Goal: Task Accomplishment & Management: Manage account settings

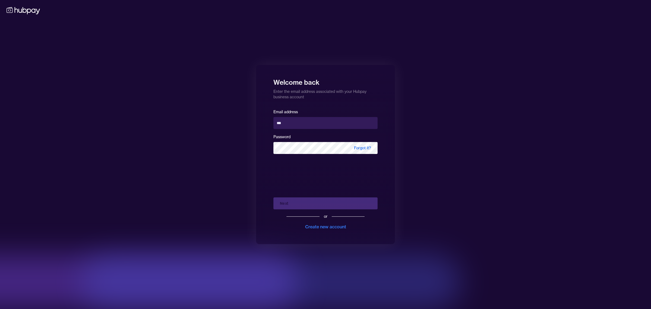
type input "**********"
click at [295, 203] on button "Next" at bounding box center [325, 203] width 104 height 12
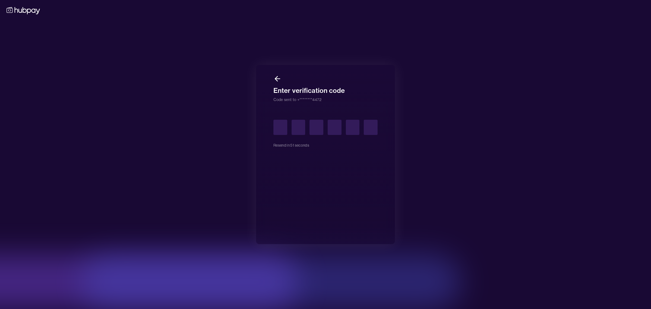
type input "*"
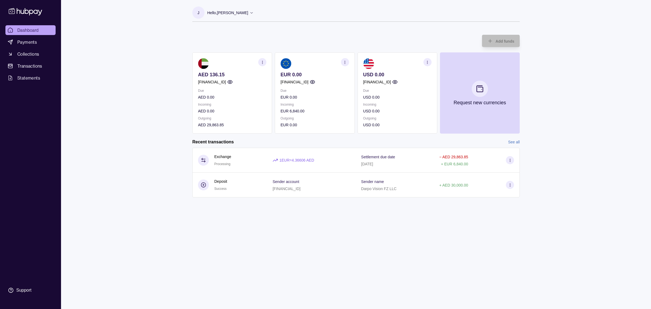
click at [263, 62] on icon "button" at bounding box center [262, 62] width 4 height 4
click at [225, 59] on link "View transactions" at bounding box center [222, 62] width 30 height 6
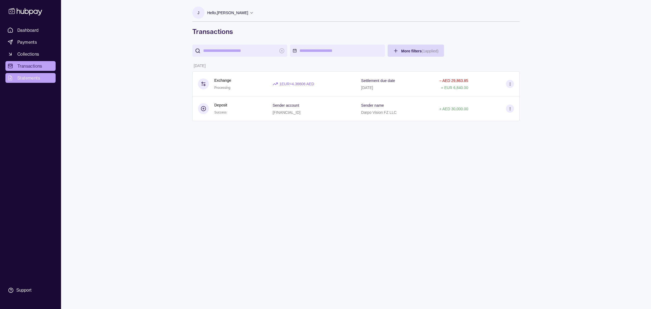
click at [40, 79] on span "Statements" at bounding box center [28, 78] width 23 height 7
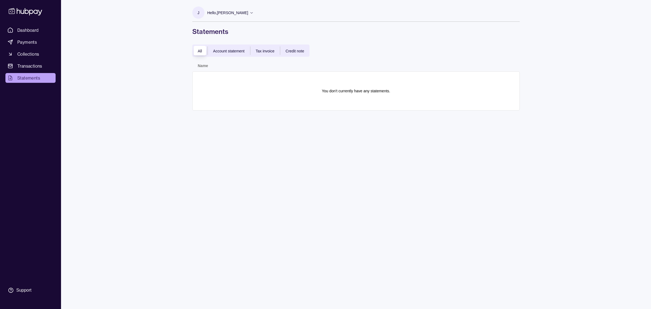
click at [220, 54] on div "All Account statement Tax invoice Credit note" at bounding box center [250, 50] width 117 height 12
click at [221, 49] on span "Account statement" at bounding box center [228, 51] width 31 height 4
click at [202, 56] on div "All Account statement Tax invoice Credit note" at bounding box center [250, 50] width 117 height 12
click at [196, 52] on div "All" at bounding box center [199, 50] width 15 height 7
click at [213, 12] on p "Hello, [PERSON_NAME]" at bounding box center [227, 13] width 41 height 6
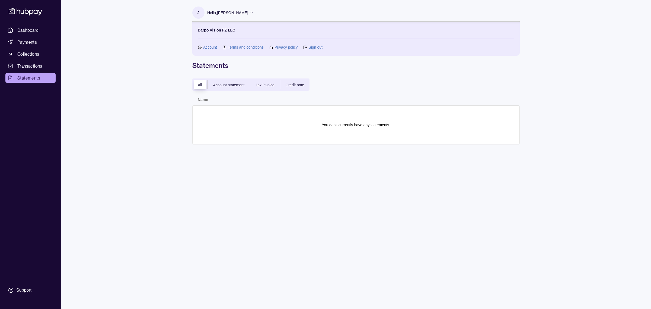
click at [303, 52] on div "Darpo Vision FZ LLC Account Terms and conditions Privacy policy Sign out" at bounding box center [355, 39] width 327 height 34
click at [310, 47] on link "Sign out" at bounding box center [315, 47] width 14 height 6
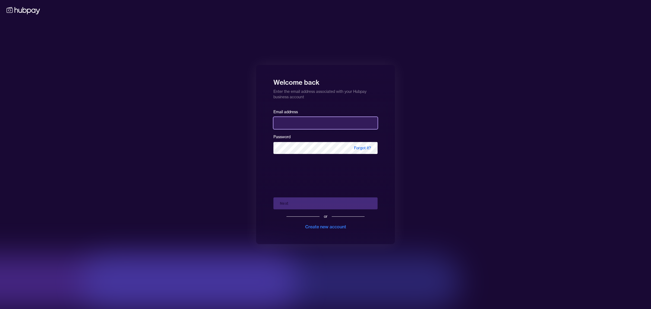
click at [335, 127] on input "email" at bounding box center [325, 123] width 104 height 12
type input "**********"
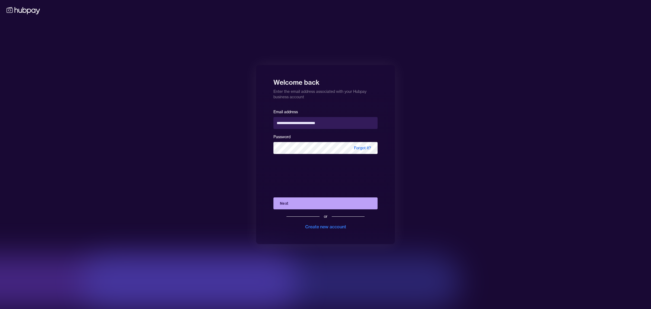
click at [313, 201] on button "Next" at bounding box center [325, 203] width 104 height 12
